Goal: Information Seeking & Learning: Find specific page/section

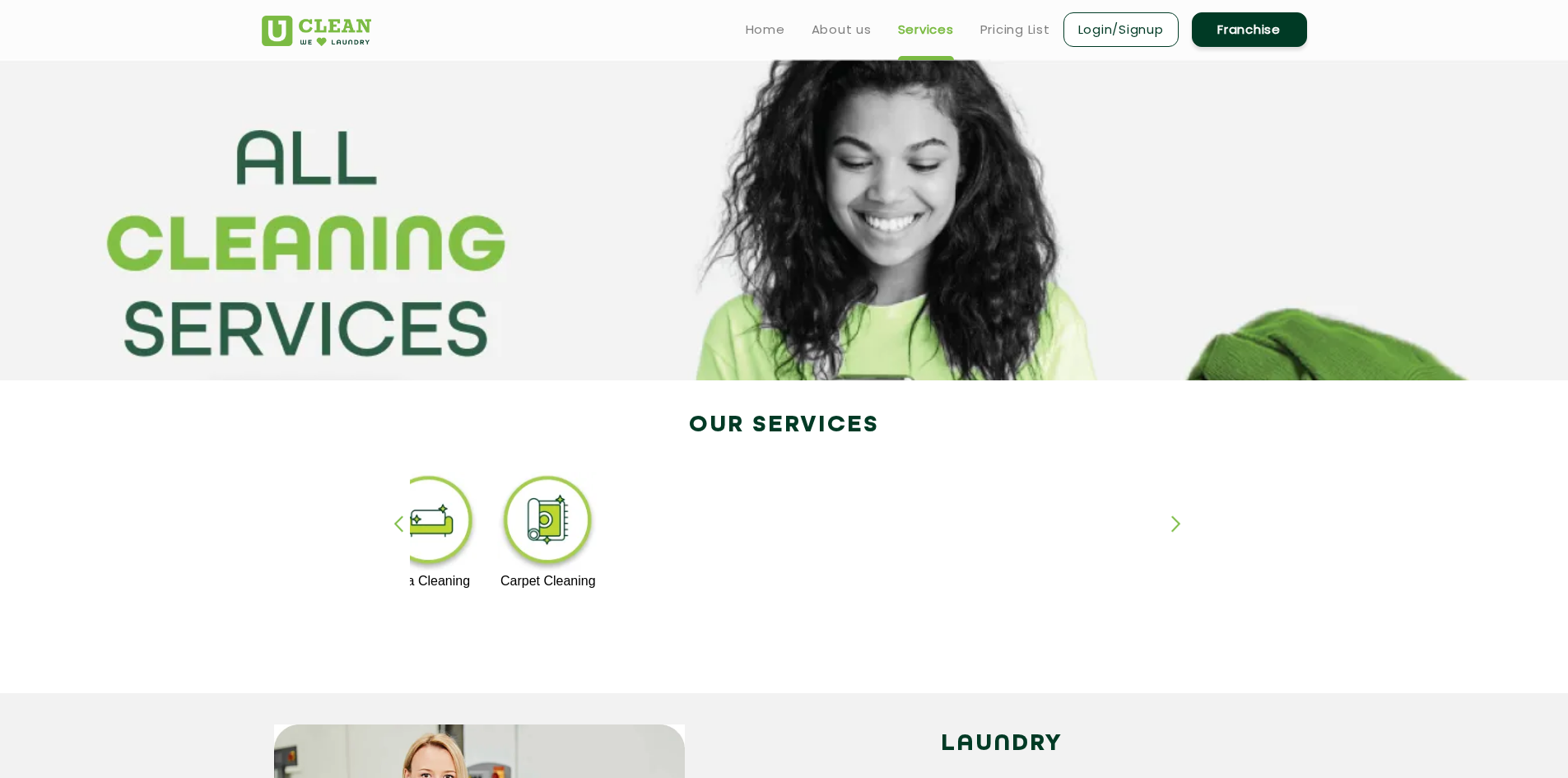
click at [742, 32] on ul "Home About us Services Pricing List Login/Signup Franchise" at bounding box center [1019, 29] width 575 height 38
click at [817, 34] on link "About us" at bounding box center [842, 30] width 61 height 20
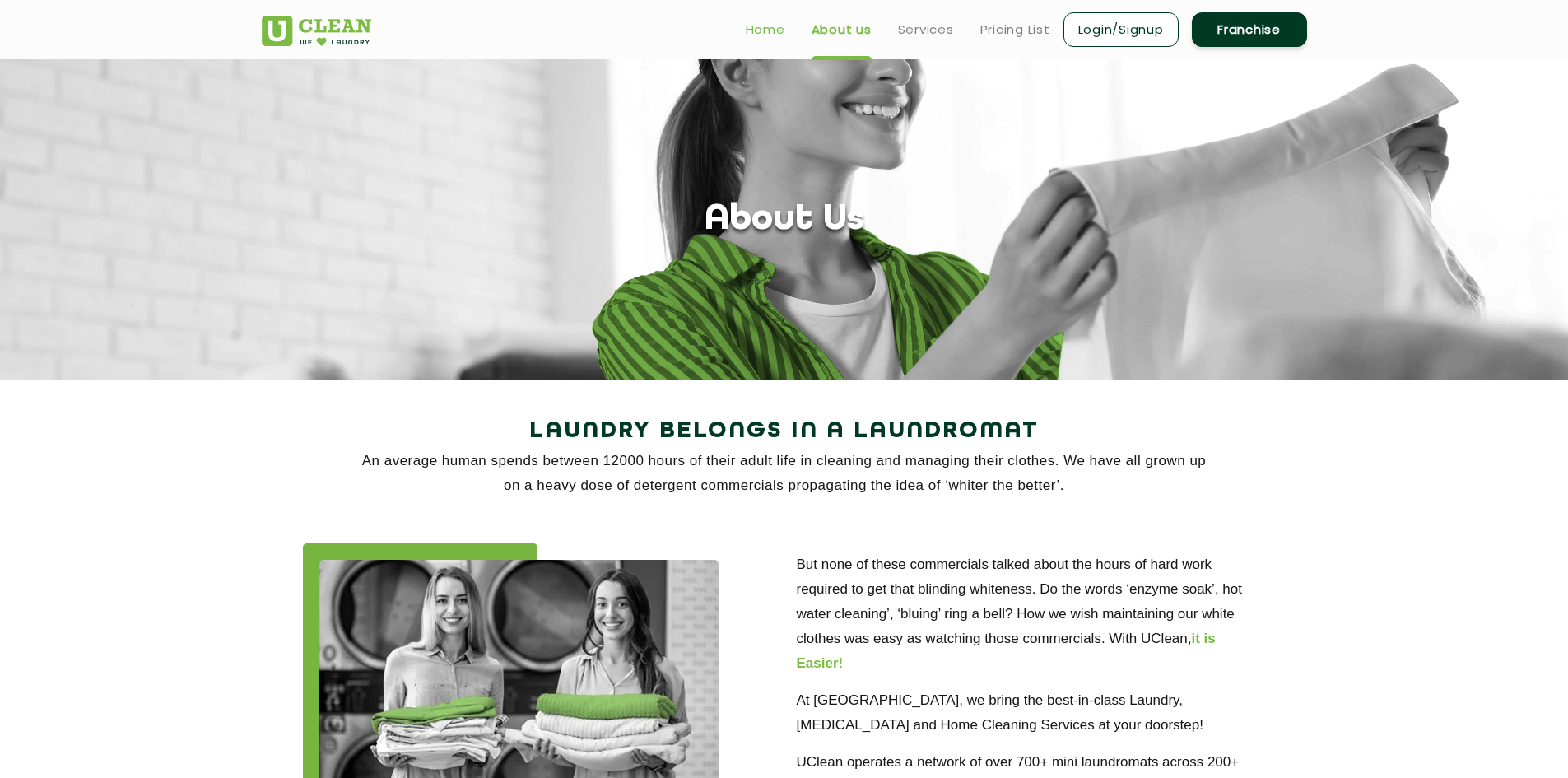
click at [772, 36] on link "Home" at bounding box center [765, 30] width 39 height 20
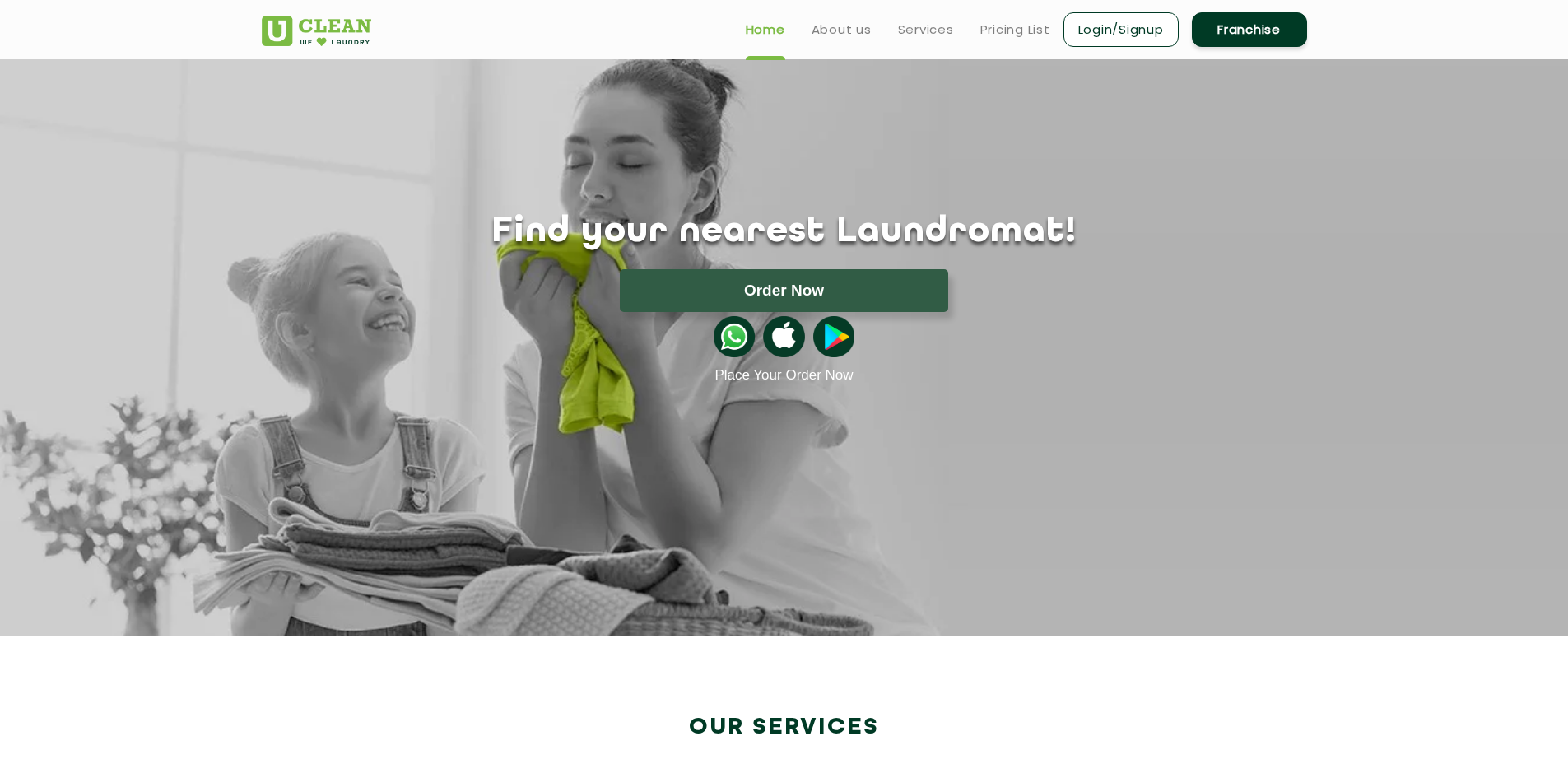
click at [834, 32] on link "About us" at bounding box center [842, 30] width 61 height 20
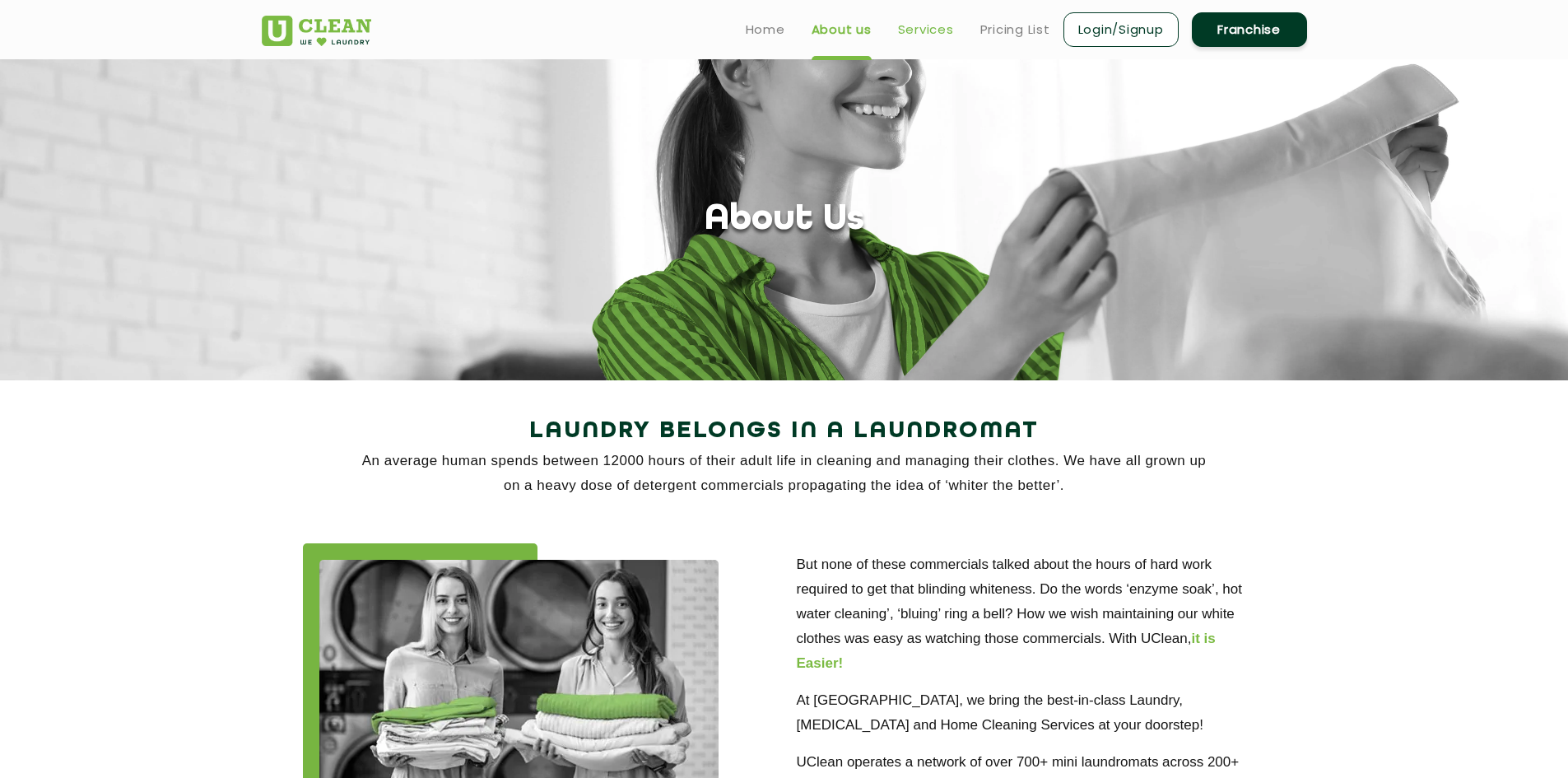
click at [935, 32] on link "Services" at bounding box center [926, 30] width 56 height 20
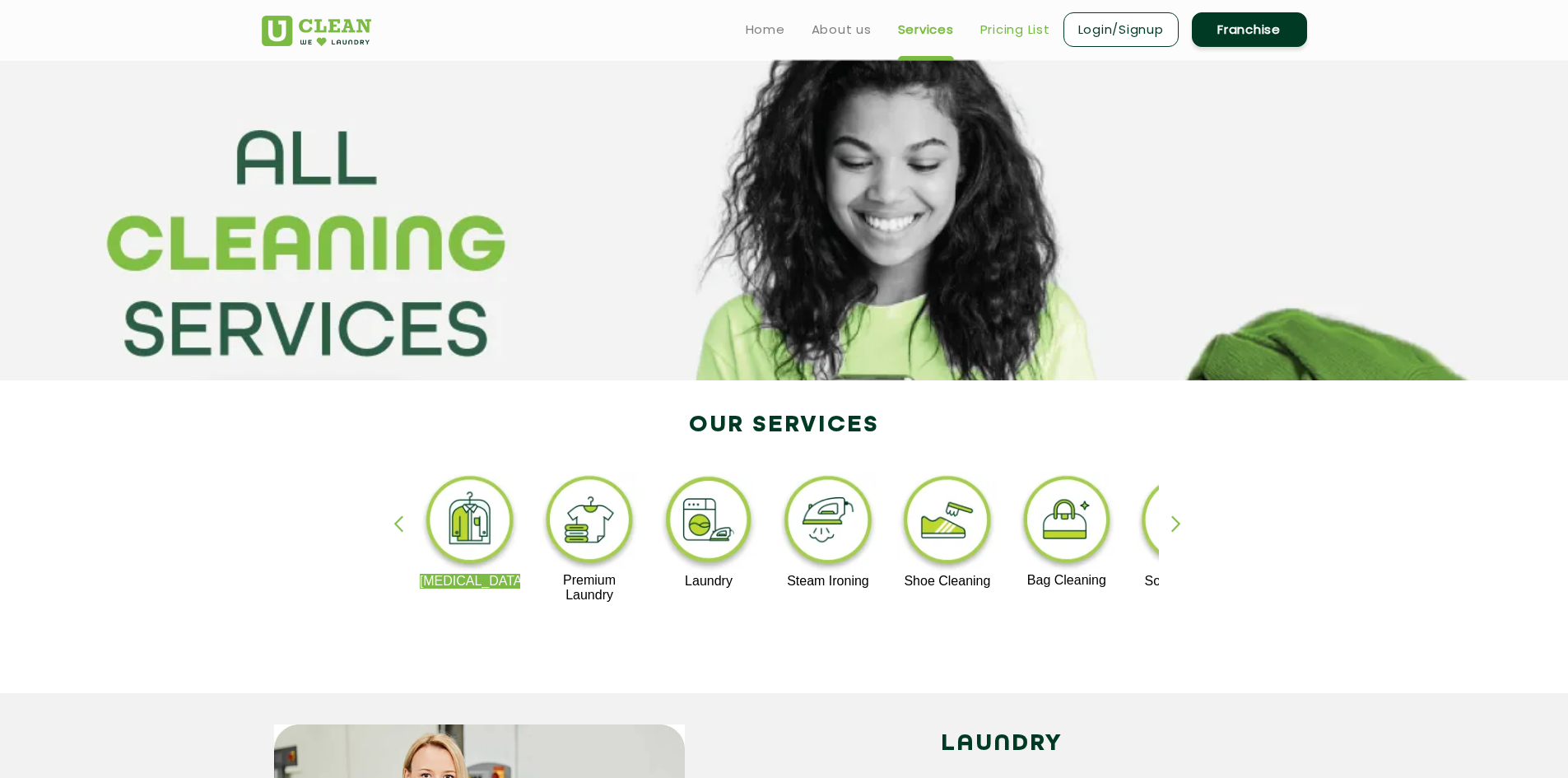
click at [993, 31] on link "Pricing List" at bounding box center [1015, 30] width 70 height 20
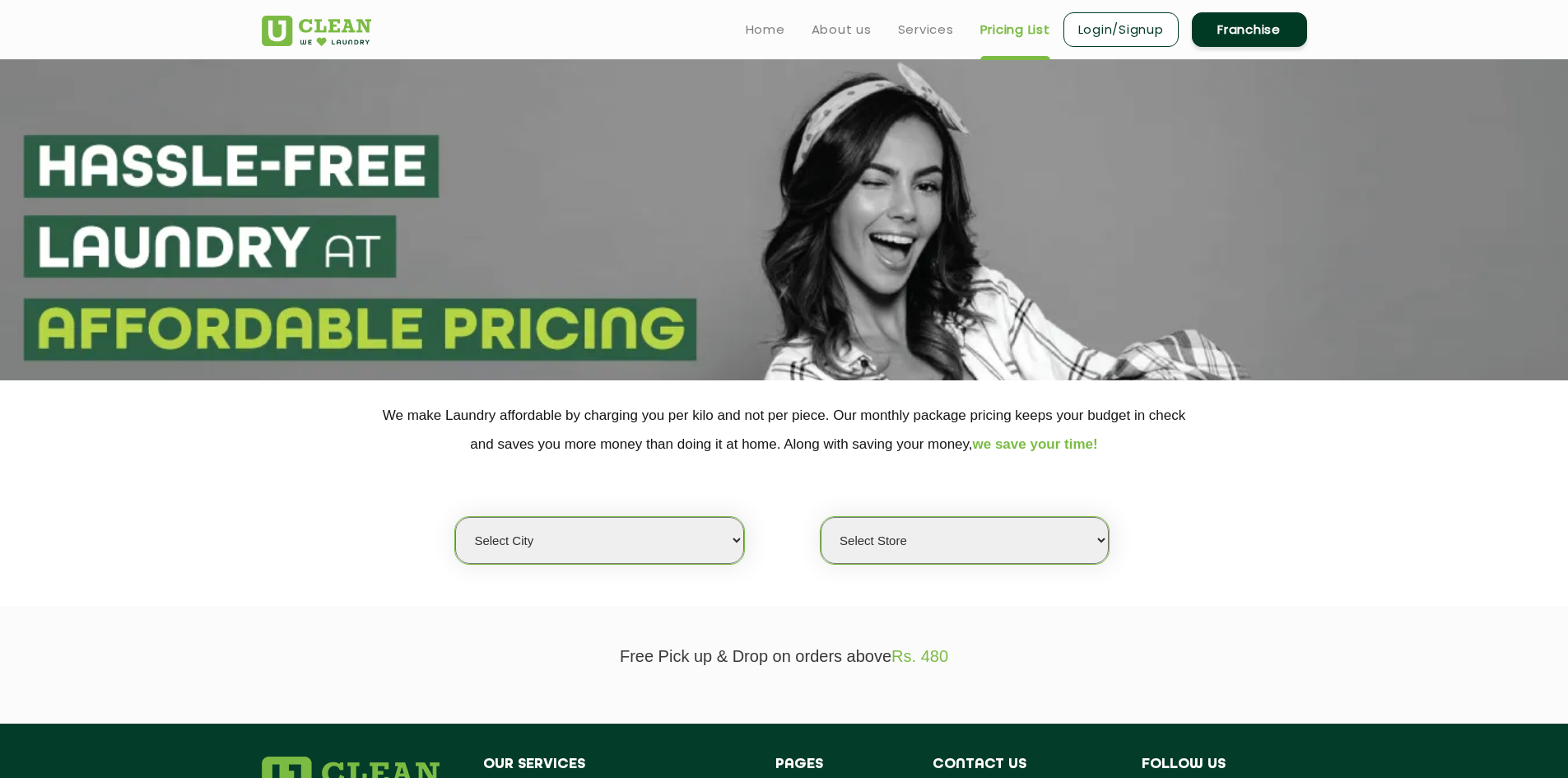
click at [704, 552] on select "Select city Aalo Agartala Agra Ahmedabad Akola Aligarh Alwar - UClean Select Am…" at bounding box center [600, 540] width 288 height 47
select select "168"
click at [455, 517] on select "Select city Aalo Agartala Agra Ahmedabad Akola Aligarh Alwar - UClean Select Am…" at bounding box center [600, 540] width 288 height 47
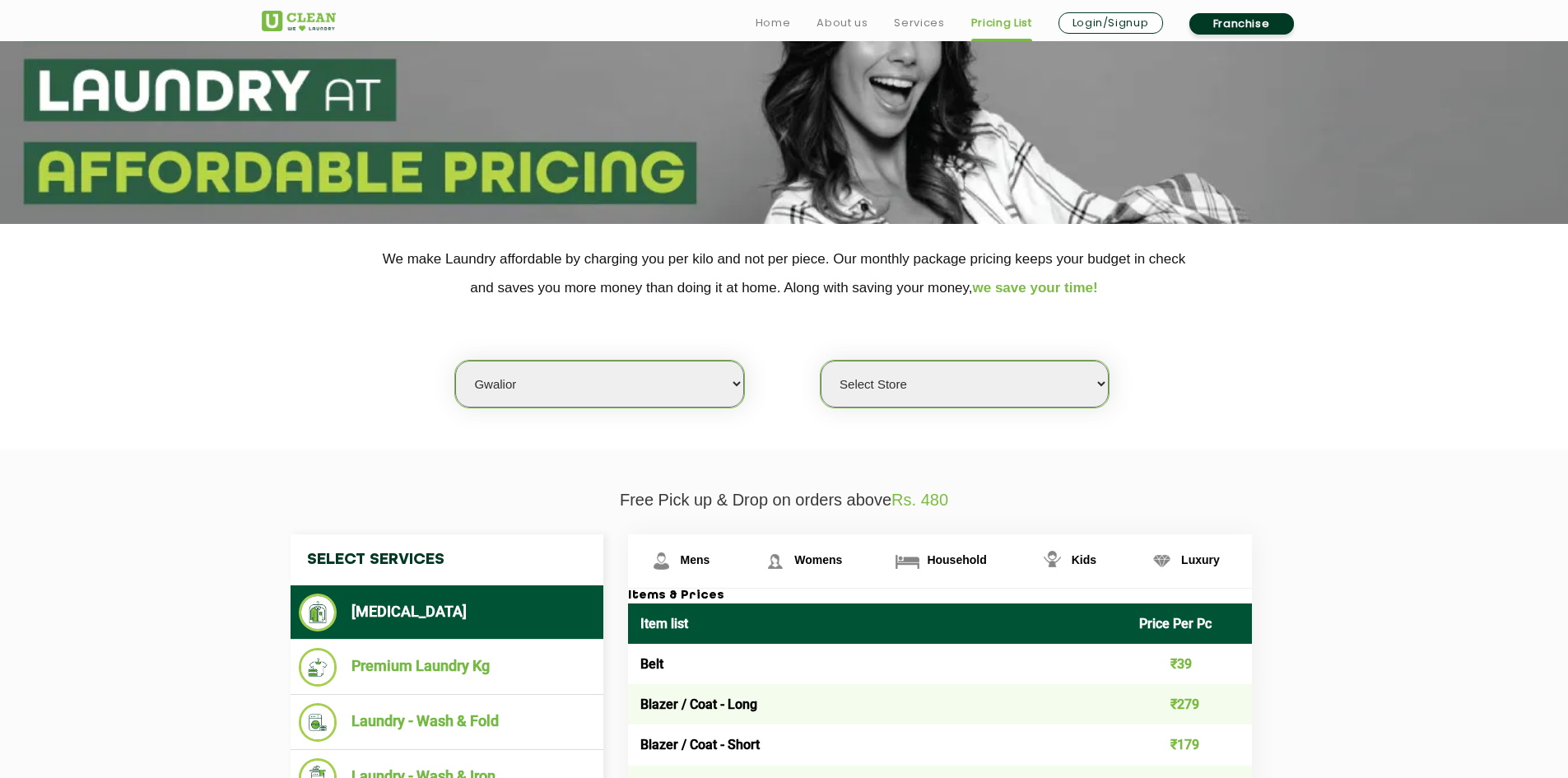
scroll to position [192, 0]
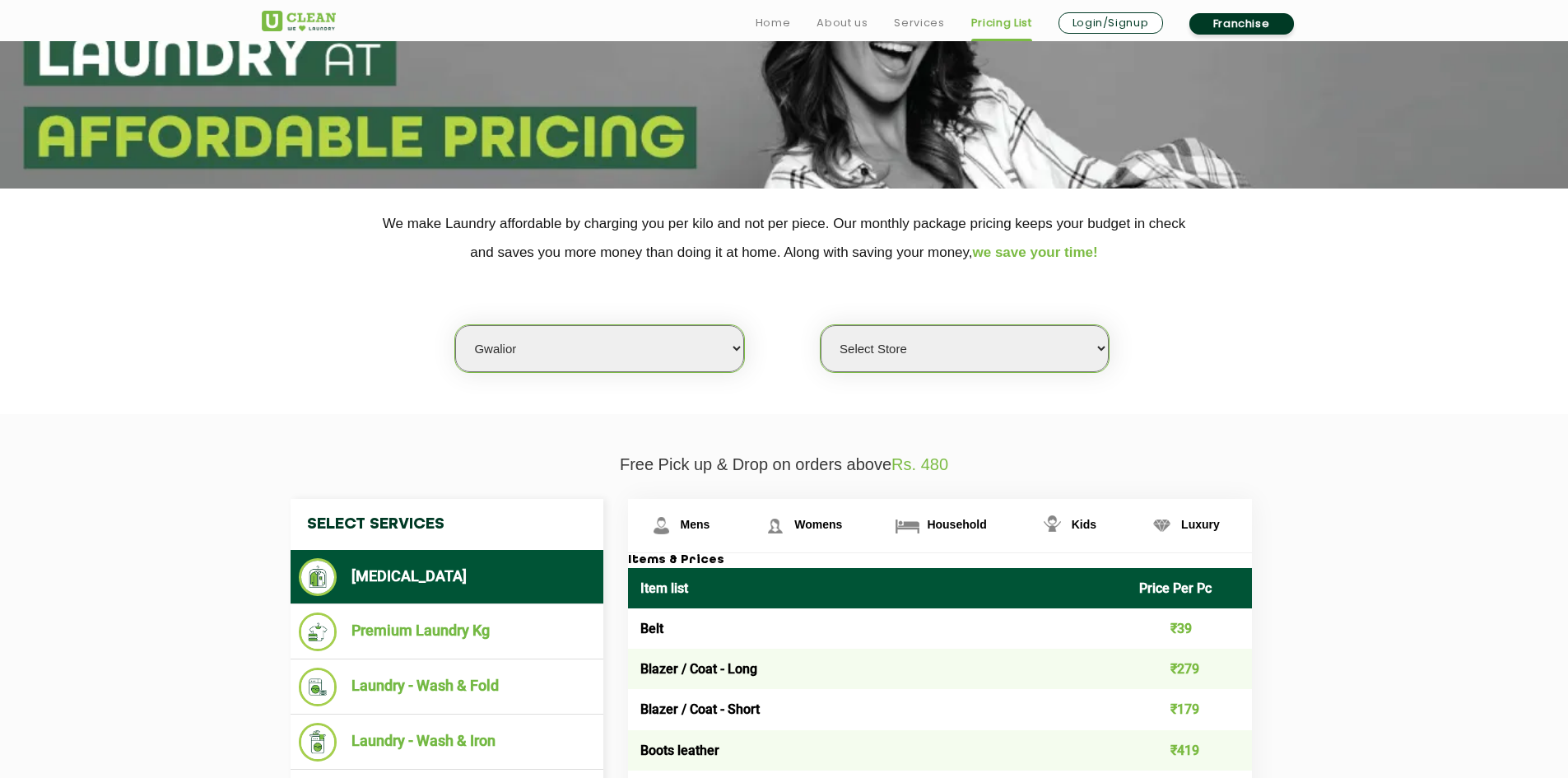
click at [939, 341] on select "Select Store UClean Tulshi Vihar Gwalior" at bounding box center [965, 348] width 288 height 47
select select "502"
click at [821, 325] on select "Select Store UClean Tulshi Vihar Gwalior" at bounding box center [965, 348] width 288 height 47
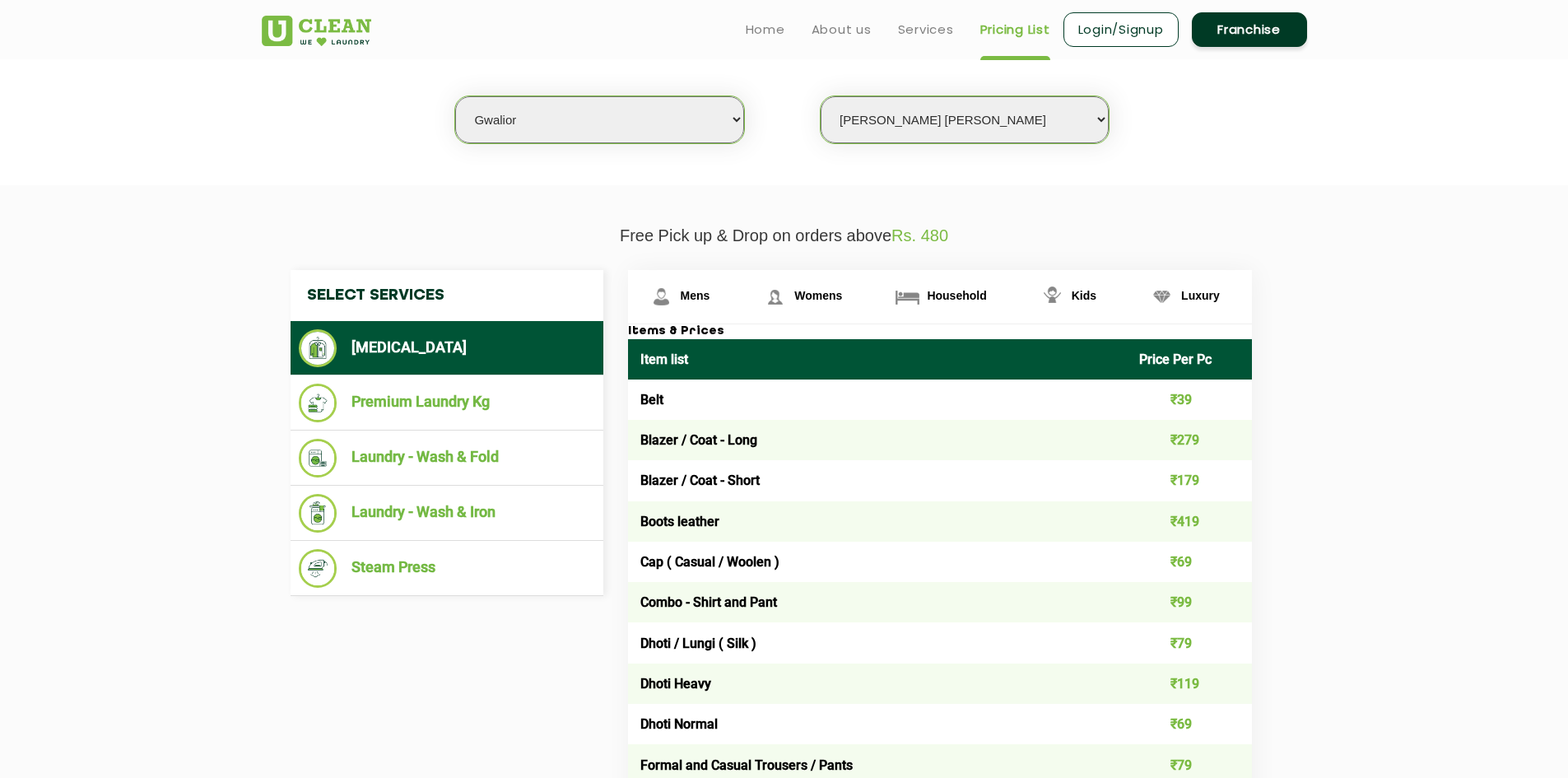
scroll to position [384, 0]
